Goal: Task Accomplishment & Management: Manage account settings

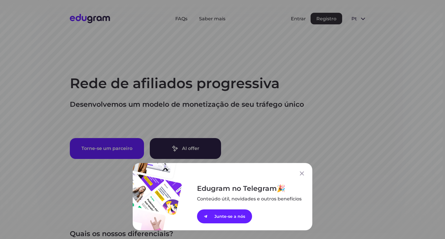
click at [296, 19] on div "Edugram no Telegram Conteúdo útil, novidades e outros ﻿benefícios Junte-se a nós" at bounding box center [222, 119] width 445 height 239
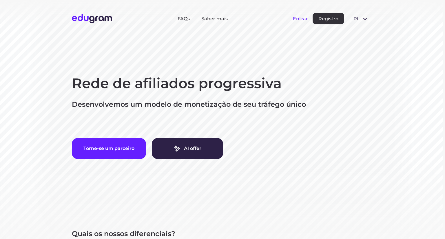
click at [299, 19] on button "Entrar" at bounding box center [300, 19] width 15 height 6
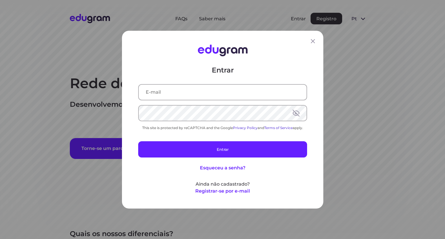
click at [231, 84] on input "text" at bounding box center [223, 91] width 168 height 15
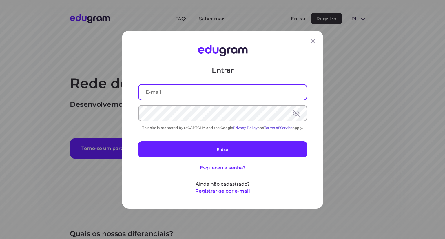
paste input "s.lishchishin@studyworld.io"
type input "s.lishchishin@studyworld.io"
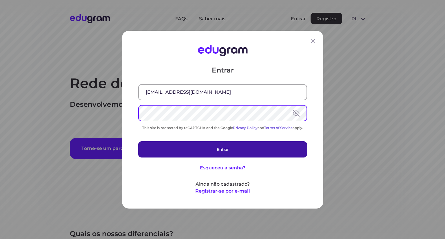
click at [184, 141] on button "Entrar" at bounding box center [222, 149] width 169 height 16
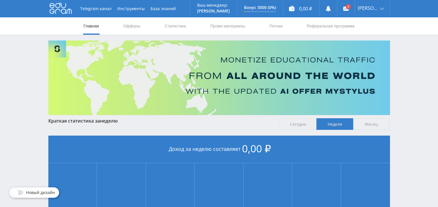
click at [370, 43] on link "Выход" at bounding box center [372, 44] width 35 height 10
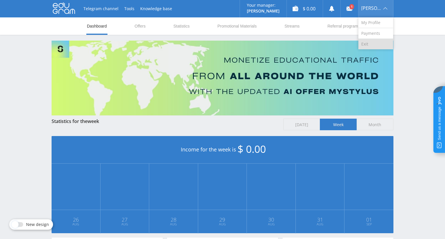
click at [370, 44] on link "Exit" at bounding box center [375, 44] width 35 height 10
